Goal: Feedback & Contribution: Leave review/rating

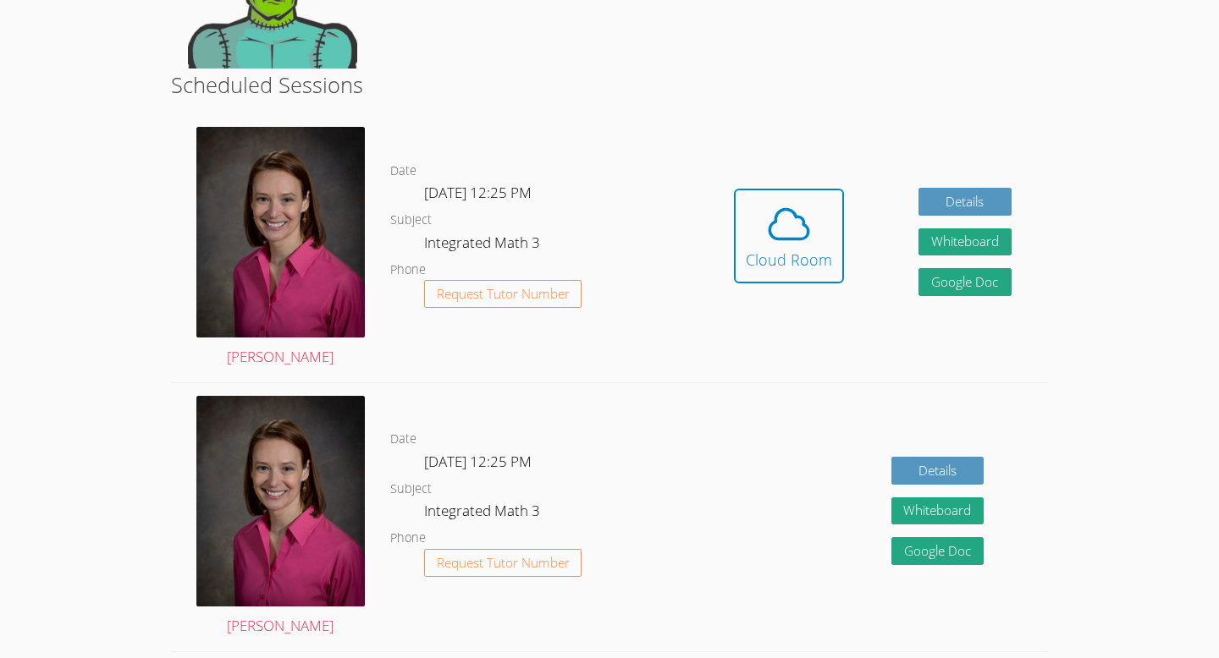
scroll to position [267, 0]
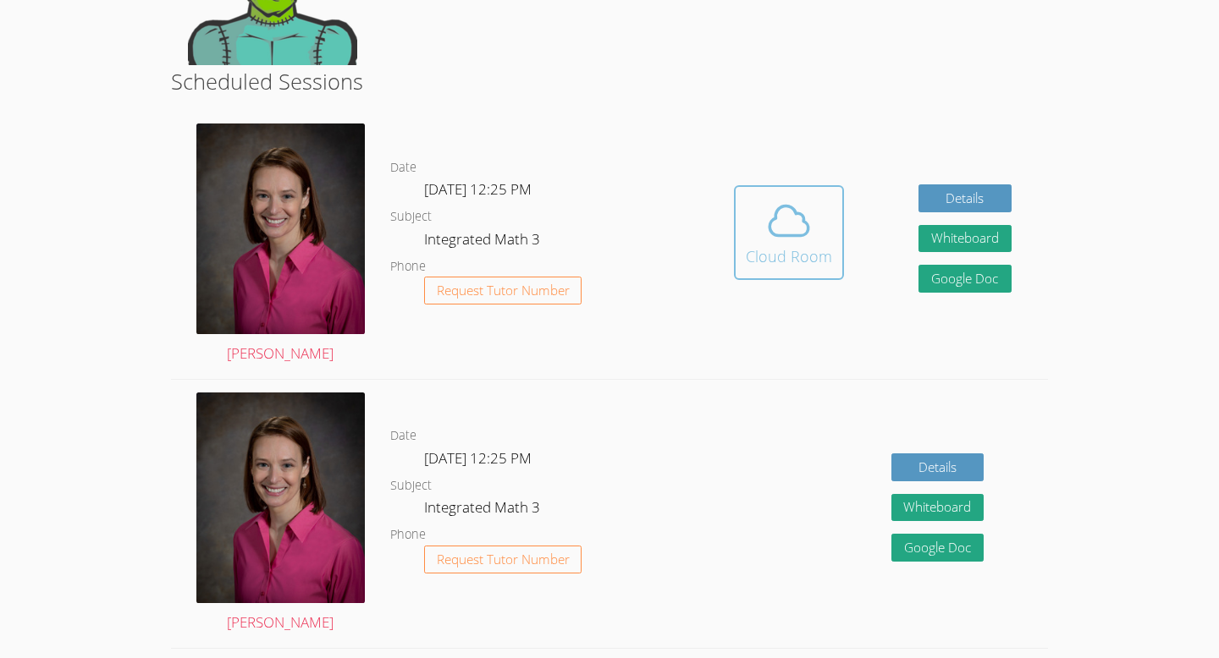
click at [819, 228] on span at bounding box center [789, 220] width 86 height 47
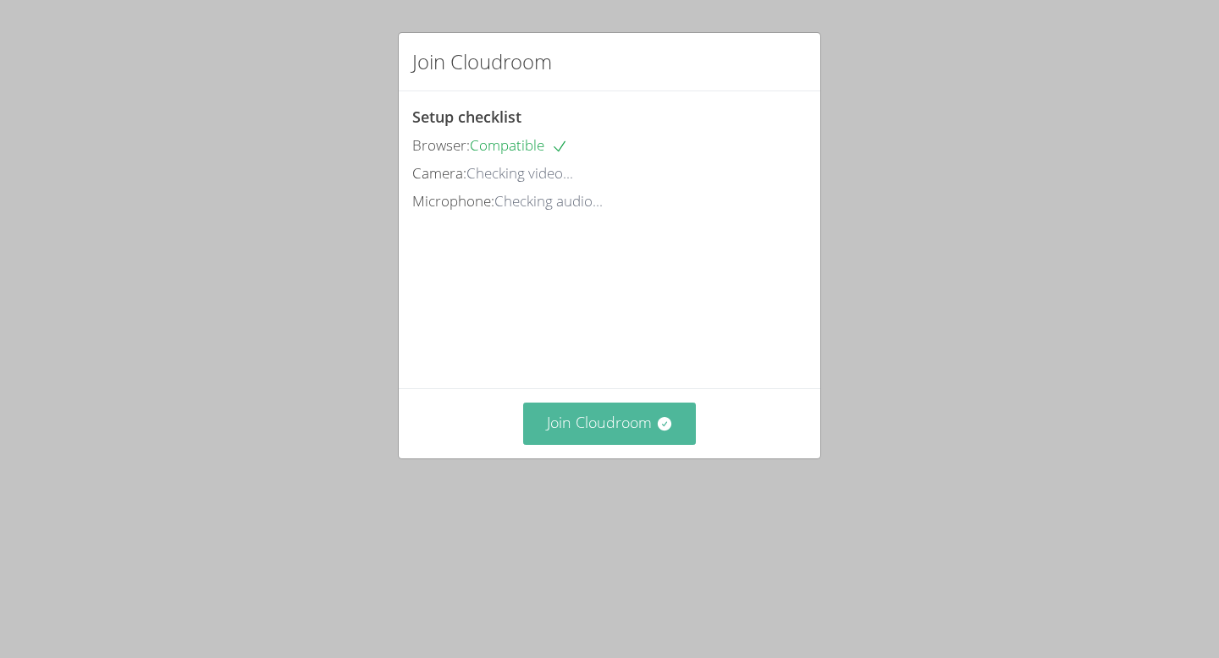
click at [621, 444] on button "Join Cloudroom" at bounding box center [610, 423] width 174 height 41
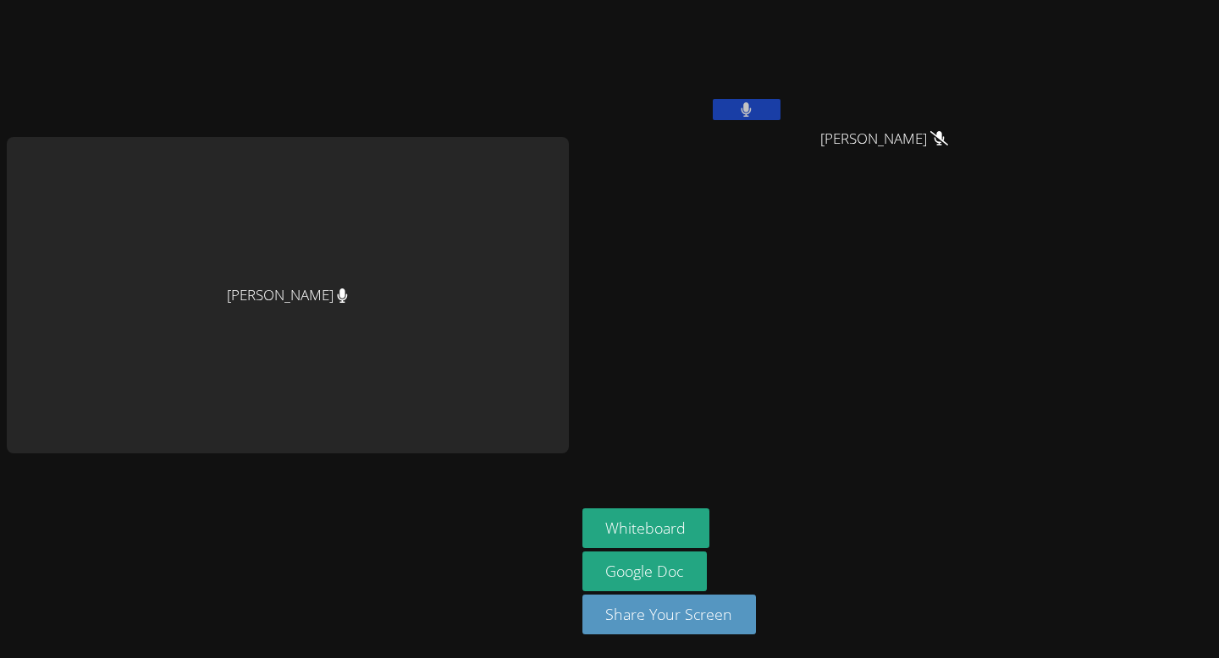
click at [724, 102] on button at bounding box center [747, 109] width 68 height 21
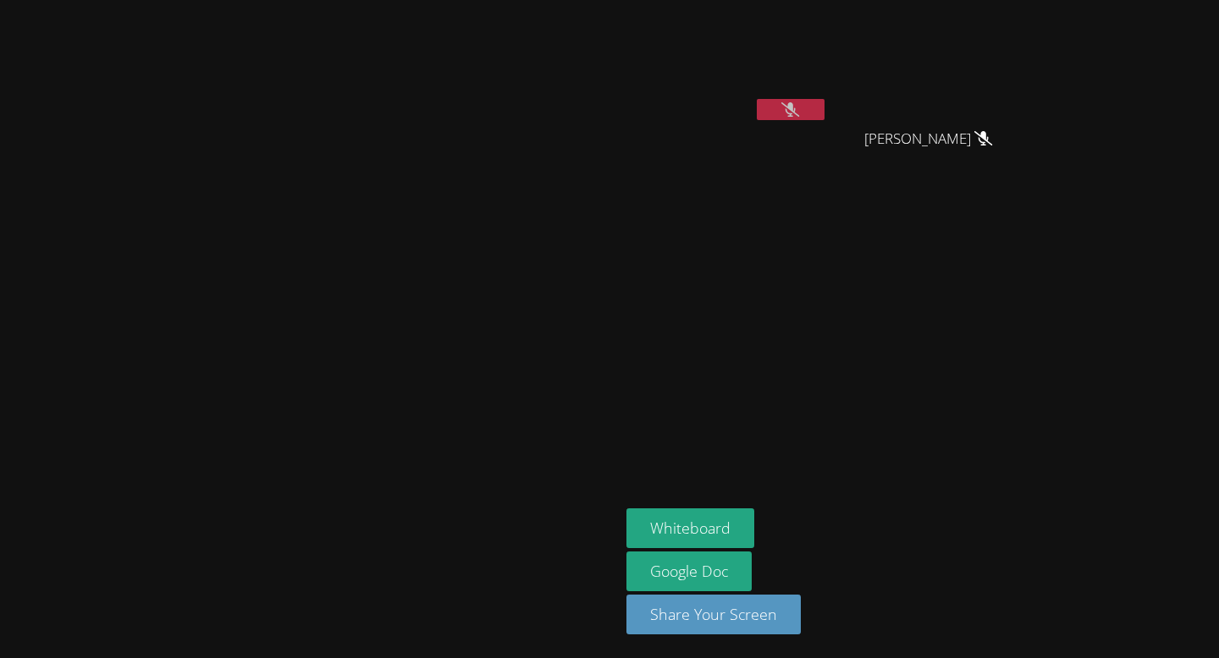
click at [799, 107] on icon at bounding box center [790, 109] width 18 height 14
click at [824, 111] on button at bounding box center [791, 109] width 68 height 21
click at [824, 112] on button at bounding box center [791, 109] width 68 height 21
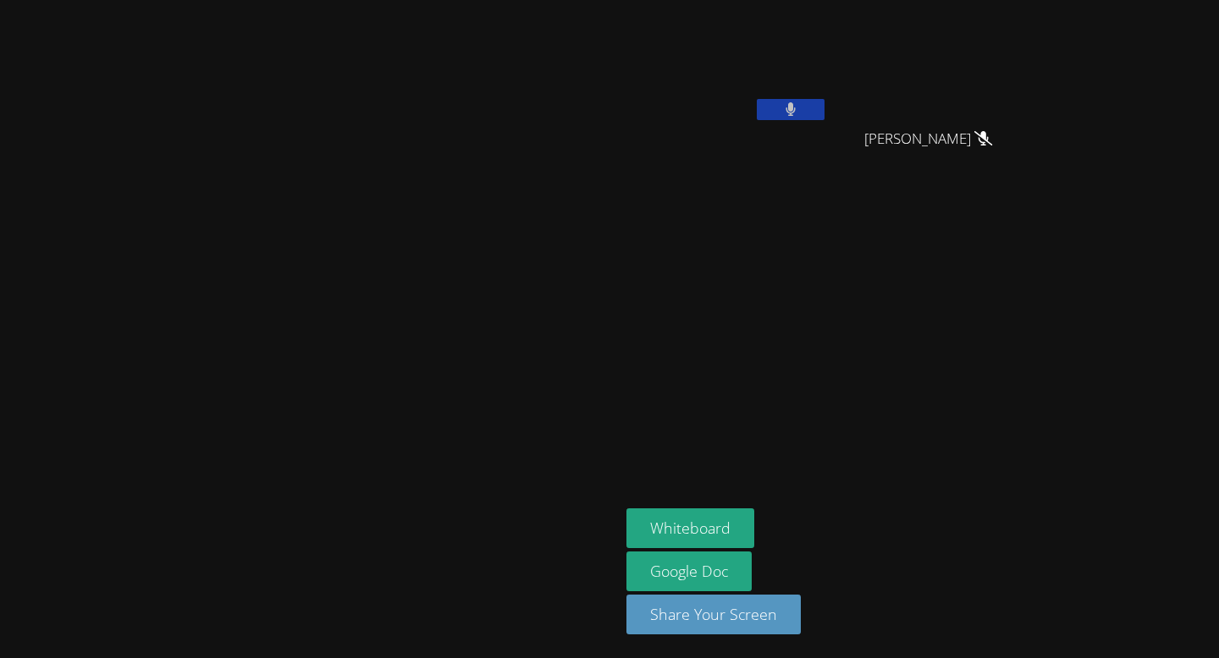
click at [824, 112] on button at bounding box center [791, 109] width 68 height 21
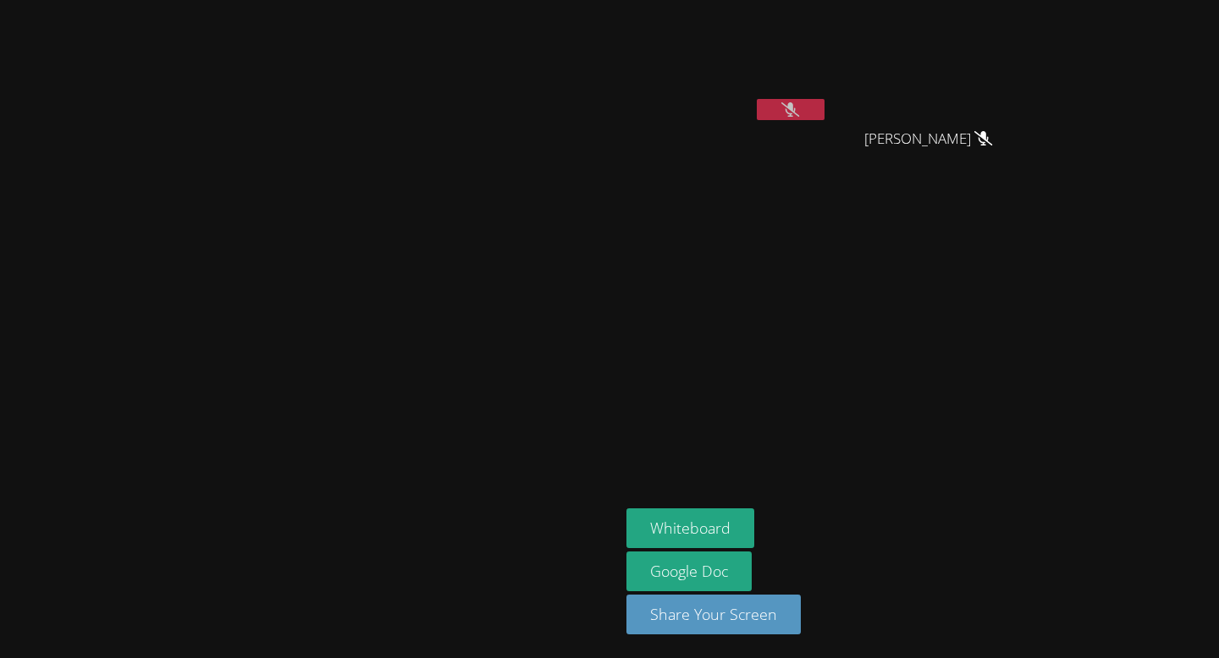
click at [824, 108] on button at bounding box center [791, 109] width 68 height 21
click at [824, 110] on button at bounding box center [791, 109] width 68 height 21
click at [824, 118] on button at bounding box center [791, 109] width 68 height 21
click at [796, 107] on icon at bounding box center [790, 109] width 11 height 14
click at [799, 107] on icon at bounding box center [790, 109] width 18 height 14
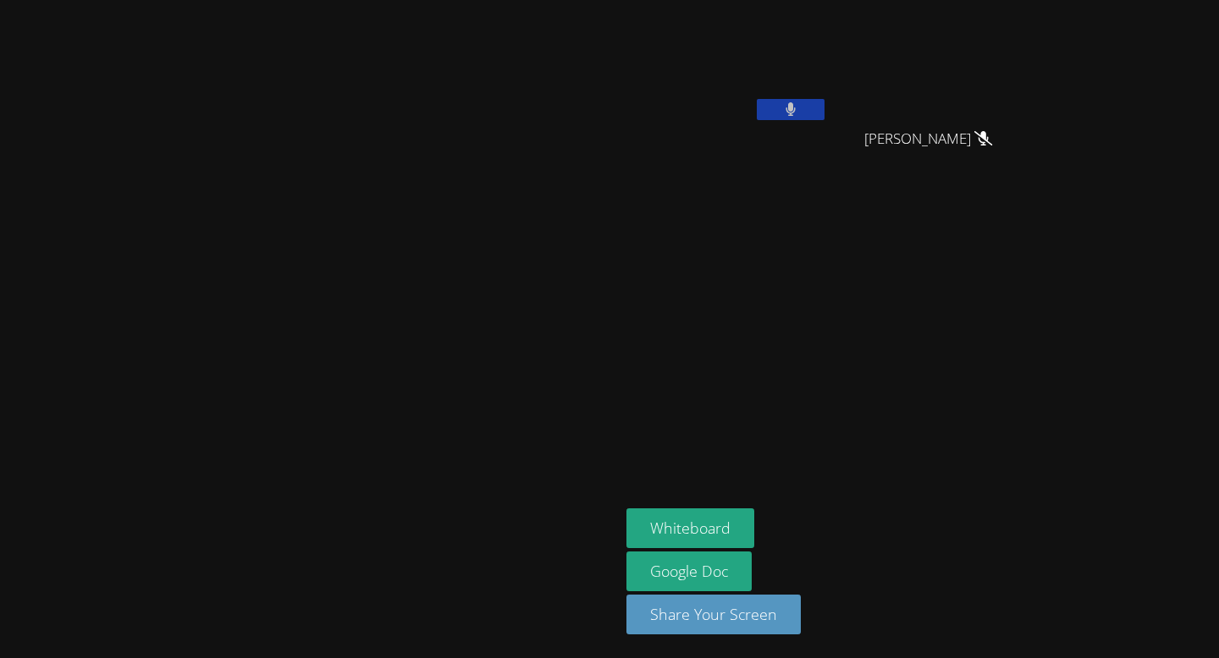
click at [796, 107] on icon at bounding box center [790, 109] width 10 height 14
click at [799, 107] on icon at bounding box center [790, 109] width 18 height 14
click at [796, 107] on icon at bounding box center [790, 109] width 10 height 14
click at [824, 106] on button at bounding box center [791, 109] width 68 height 21
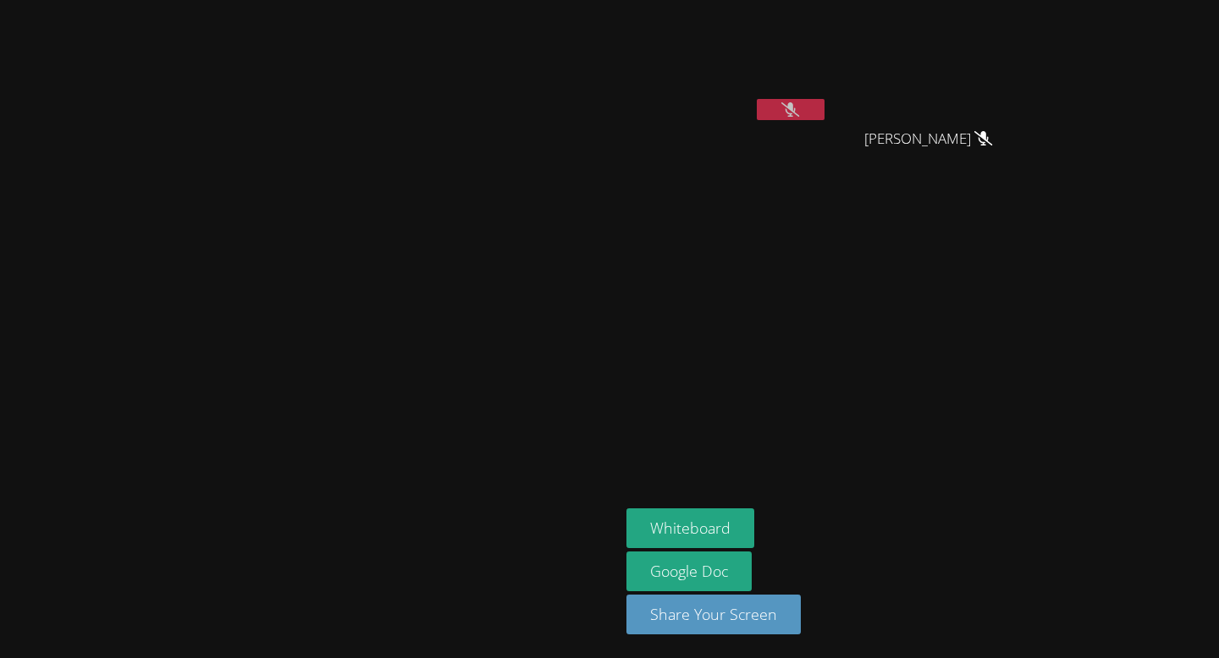
click at [824, 106] on button at bounding box center [791, 109] width 68 height 21
click at [824, 107] on button at bounding box center [791, 109] width 68 height 21
click at [824, 103] on button at bounding box center [791, 109] width 68 height 21
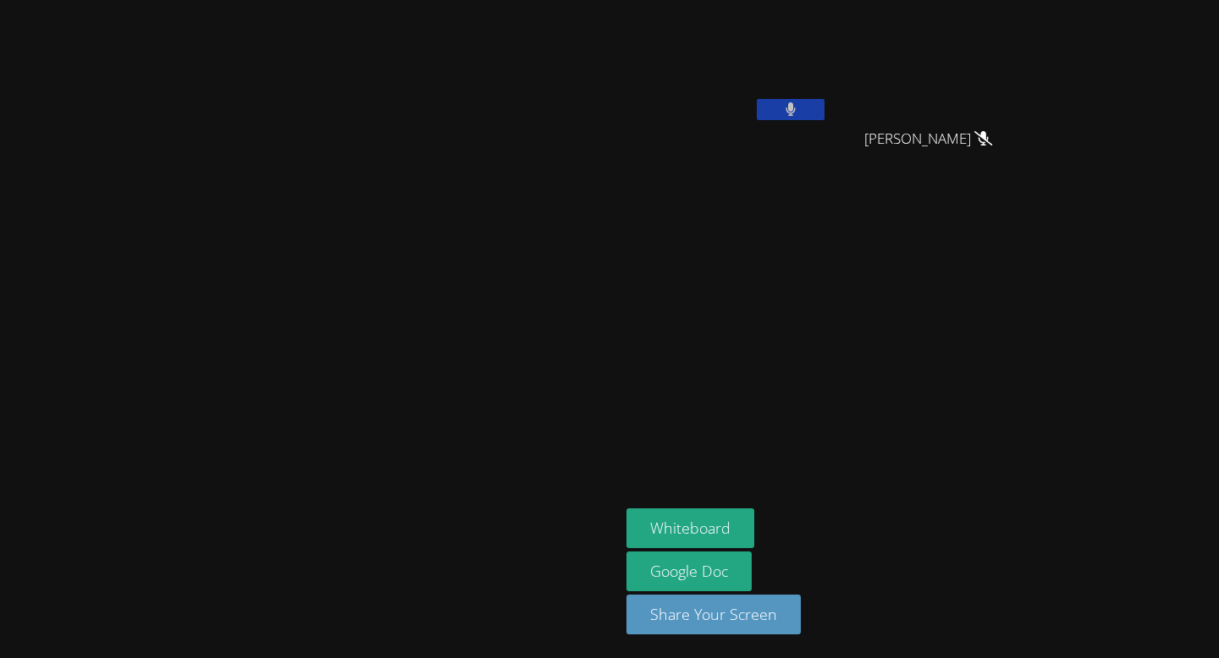
click at [824, 103] on button at bounding box center [791, 109] width 68 height 21
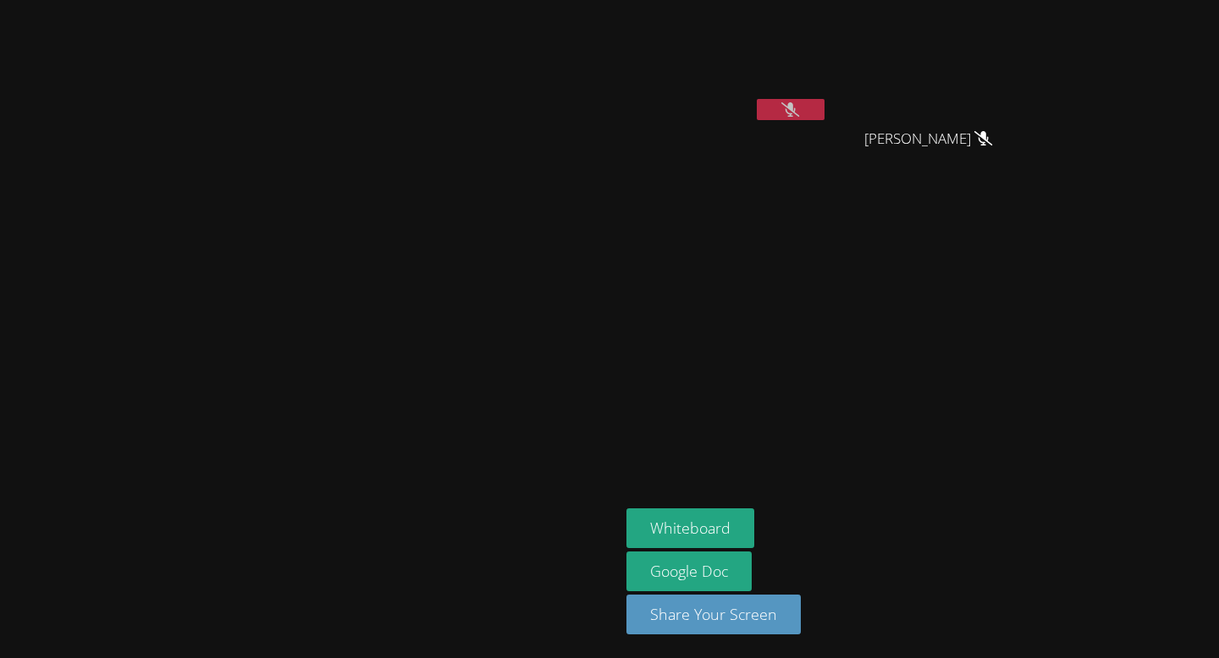
click at [824, 103] on button at bounding box center [791, 109] width 68 height 21
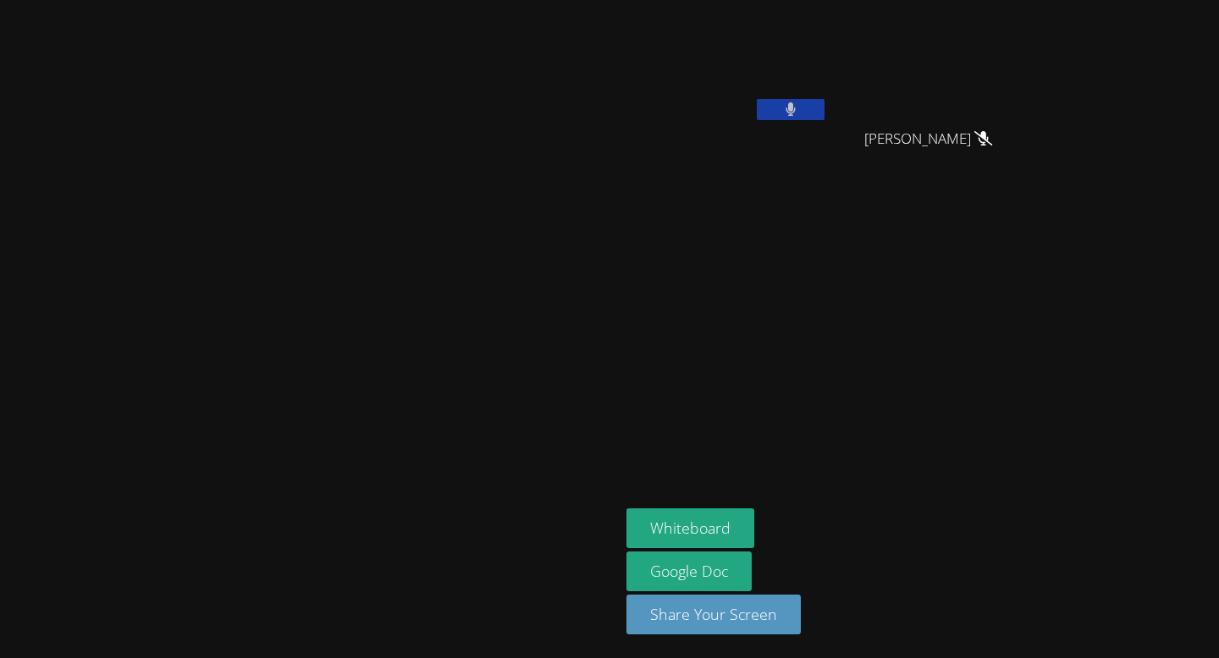
click at [824, 102] on button at bounding box center [791, 109] width 68 height 21
click at [799, 102] on icon at bounding box center [790, 109] width 18 height 14
click at [824, 102] on button at bounding box center [791, 109] width 68 height 21
click at [799, 102] on icon at bounding box center [790, 109] width 18 height 14
click at [824, 102] on button at bounding box center [791, 109] width 68 height 21
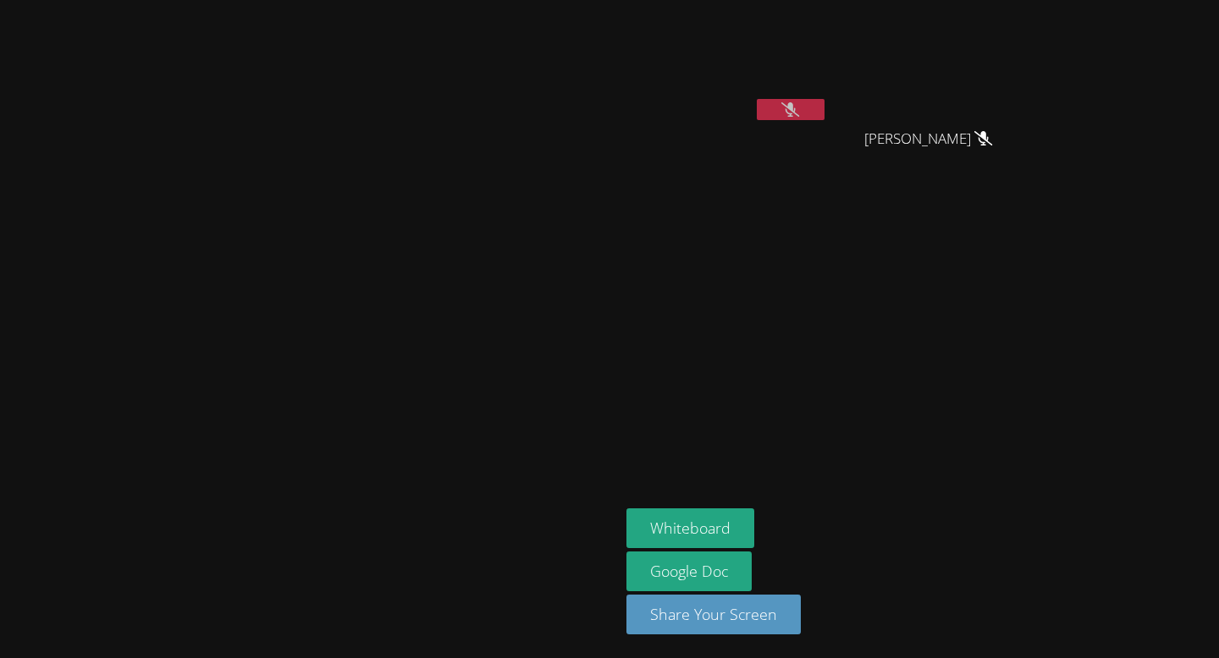
click at [799, 102] on icon at bounding box center [790, 109] width 18 height 14
click at [824, 102] on button at bounding box center [791, 109] width 68 height 21
click at [799, 102] on icon at bounding box center [790, 109] width 18 height 14
click at [824, 105] on button at bounding box center [791, 109] width 68 height 21
click at [824, 106] on button at bounding box center [791, 109] width 68 height 21
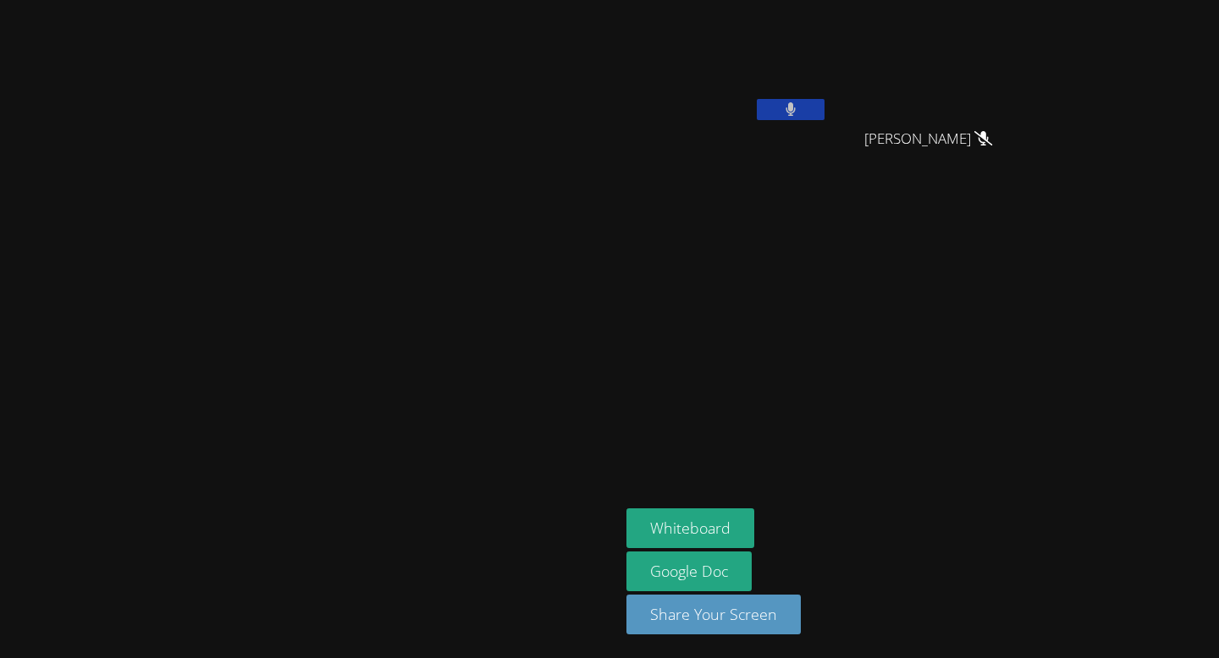
click at [824, 106] on button at bounding box center [791, 109] width 68 height 21
click at [824, 107] on button at bounding box center [791, 109] width 68 height 21
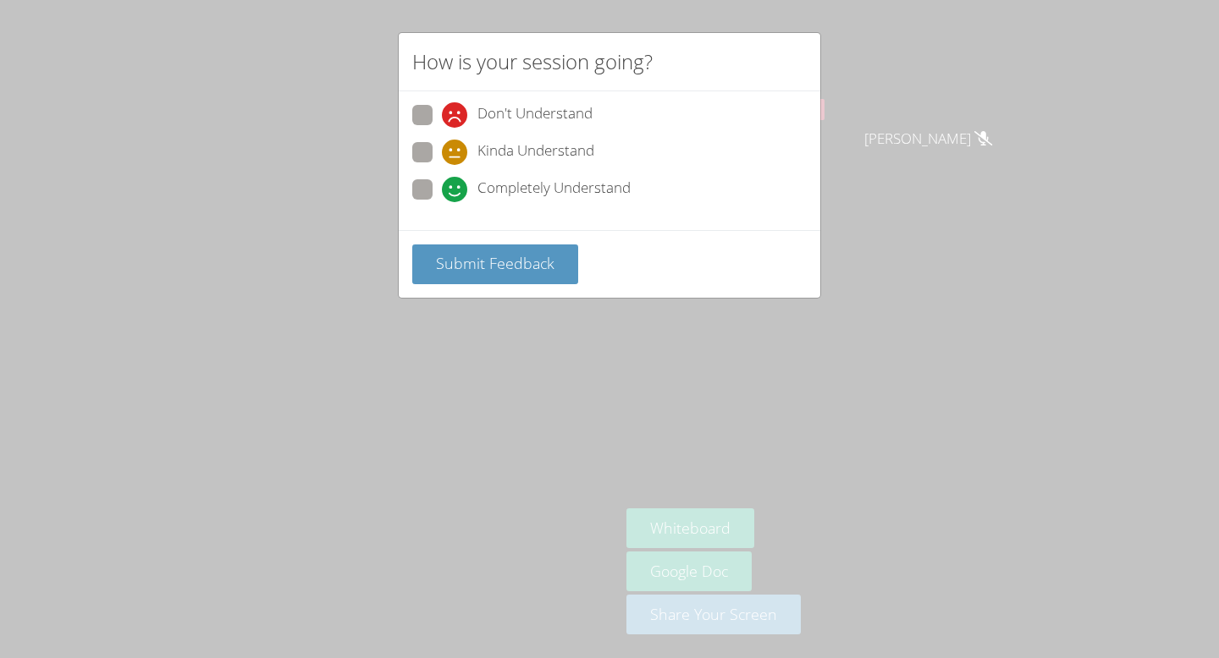
click at [442, 202] on span at bounding box center [442, 202] width 0 height 0
click at [442, 182] on input "Completely Understand" at bounding box center [449, 186] width 14 height 14
radio input "true"
click at [459, 269] on span "Submit Feedback" at bounding box center [495, 263] width 118 height 20
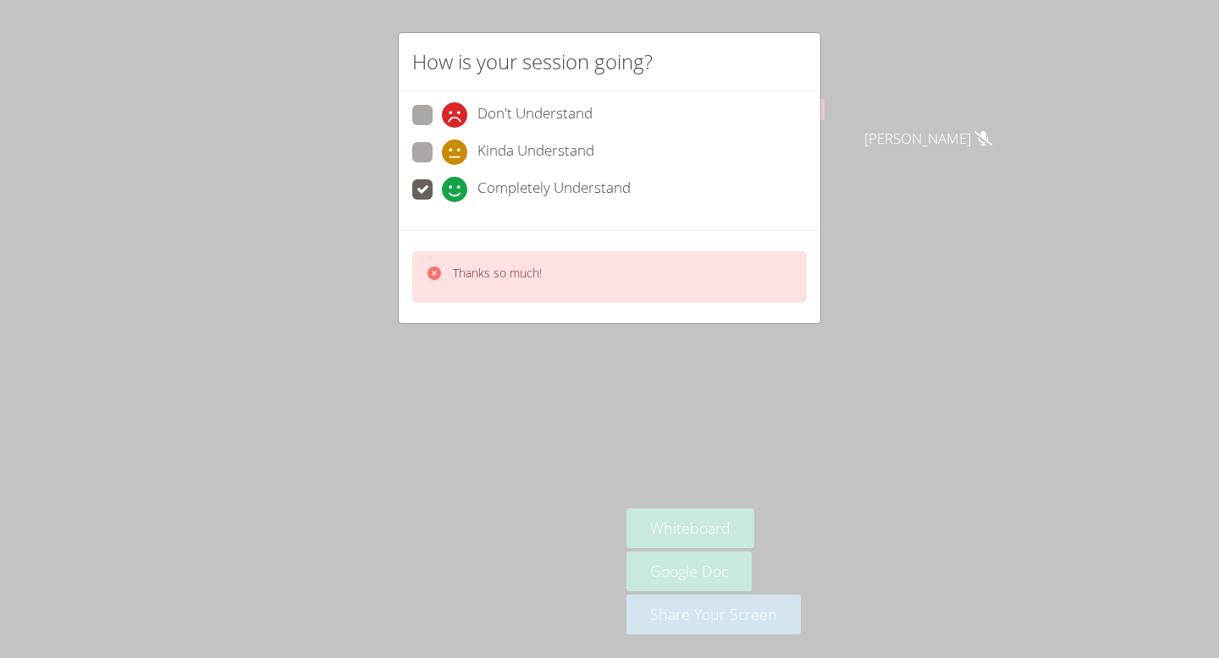
click at [502, 400] on div "How is your session going? Don't Understand Kinda Understand Completely Underst…" at bounding box center [609, 329] width 1219 height 658
click at [502, 399] on div "How is your session going? Don't Understand Kinda Understand Completely Underst…" at bounding box center [609, 329] width 1219 height 658
click at [213, 208] on div "How is your session going? Don't Understand Kinda Understand Completely Underst…" at bounding box center [609, 329] width 1219 height 658
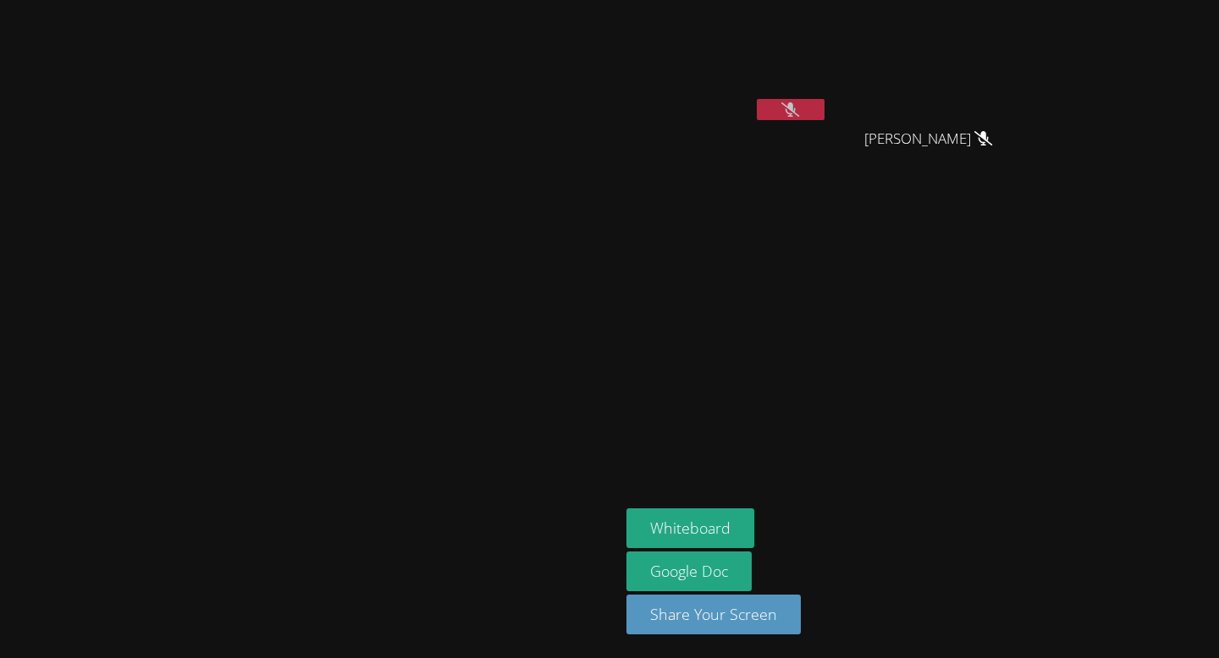
click at [799, 105] on icon at bounding box center [790, 109] width 18 height 14
click at [796, 105] on icon at bounding box center [790, 109] width 11 height 14
click at [799, 108] on icon at bounding box center [790, 109] width 18 height 14
click at [824, 118] on button at bounding box center [791, 109] width 68 height 21
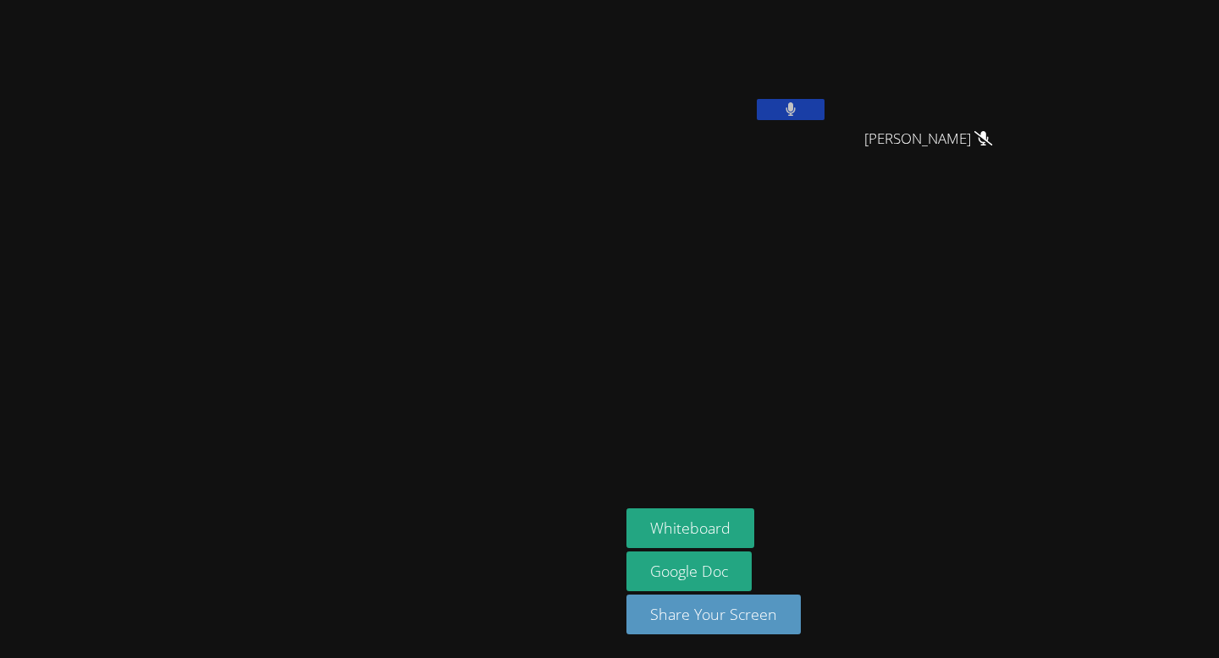
click at [824, 117] on button at bounding box center [791, 109] width 68 height 21
click at [824, 101] on button at bounding box center [791, 109] width 68 height 21
click at [799, 113] on icon at bounding box center [790, 109] width 18 height 14
click at [796, 111] on icon at bounding box center [790, 109] width 10 height 14
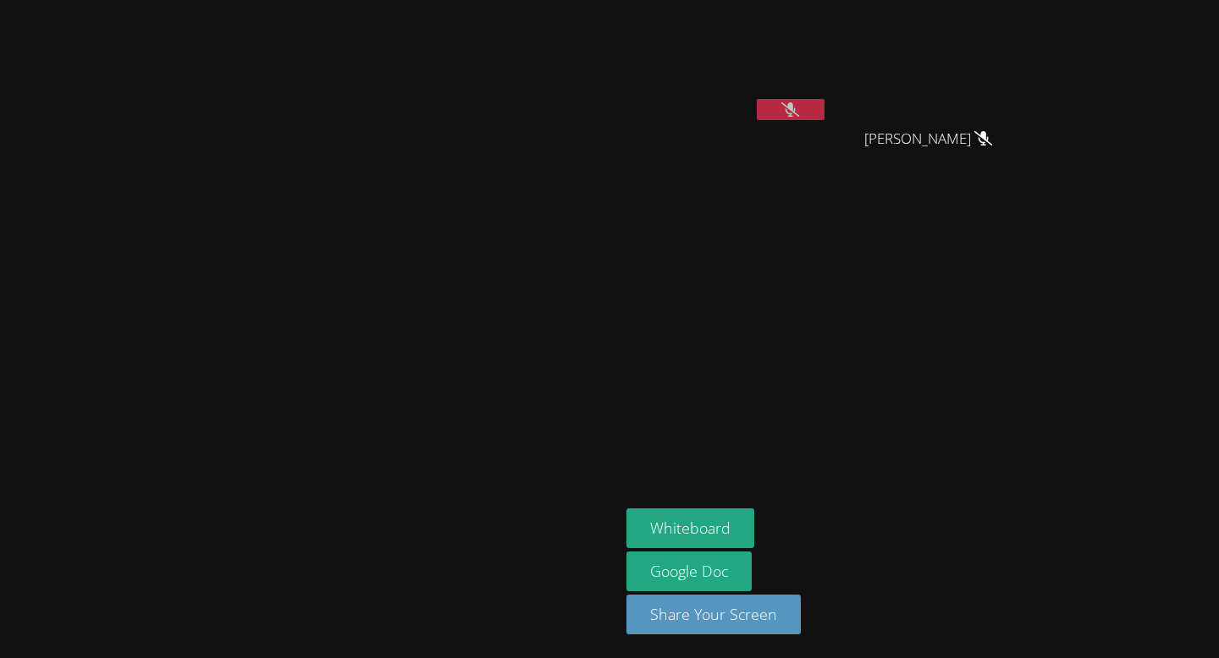
click at [799, 111] on icon at bounding box center [790, 109] width 18 height 14
click at [796, 111] on icon at bounding box center [790, 109] width 10 height 14
click at [799, 111] on icon at bounding box center [790, 109] width 18 height 14
click at [796, 111] on icon at bounding box center [790, 109] width 10 height 14
click at [799, 111] on icon at bounding box center [790, 109] width 18 height 14
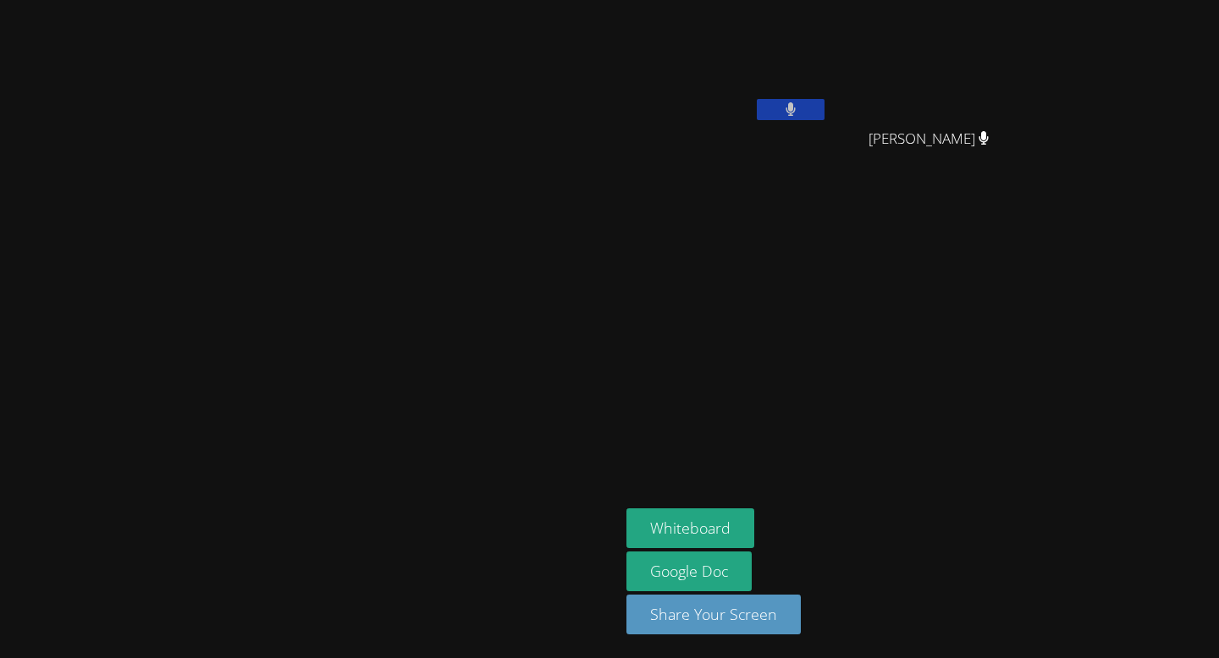
click at [796, 110] on icon at bounding box center [790, 109] width 10 height 14
click at [799, 107] on icon at bounding box center [790, 109] width 18 height 14
click at [796, 107] on icon at bounding box center [790, 109] width 11 height 14
click at [799, 107] on icon at bounding box center [790, 109] width 18 height 14
